Goal: Entertainment & Leisure: Consume media (video, audio)

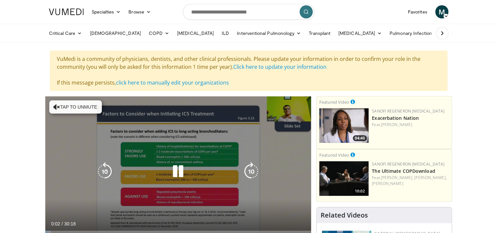
click at [55, 106] on icon "Video Player" at bounding box center [57, 106] width 7 height 7
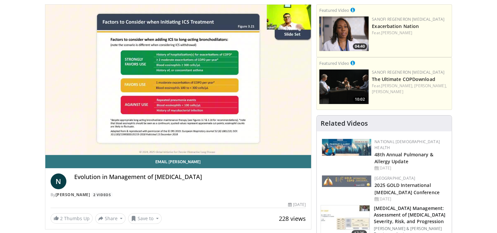
scroll to position [86, 0]
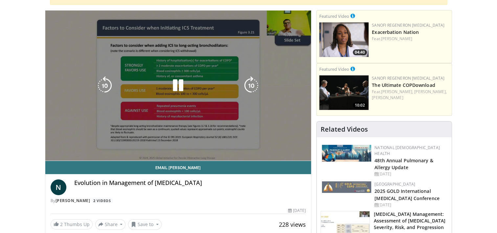
click at [277, 111] on div "10 seconds Tap to unmute" at bounding box center [178, 86] width 266 height 150
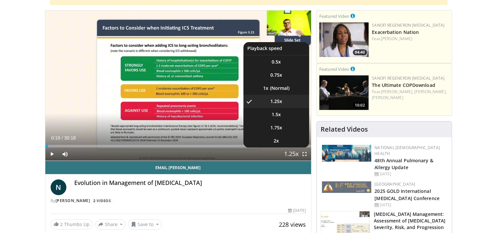
click at [280, 107] on li "1.25x , selected" at bounding box center [276, 101] width 66 height 13
click at [292, 152] on span "Video Player" at bounding box center [291, 154] width 9 height 13
click at [279, 115] on span "1.5x" at bounding box center [276, 114] width 9 height 7
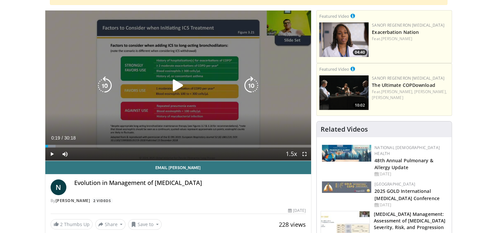
click at [180, 81] on icon "Video Player" at bounding box center [178, 85] width 18 height 18
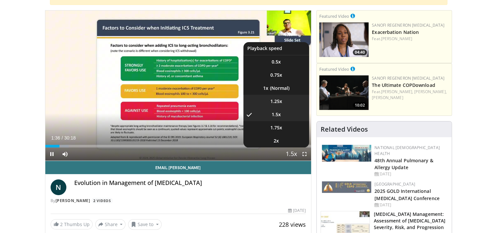
click at [280, 99] on span "1.25x" at bounding box center [276, 101] width 12 height 7
